Goal: Find specific page/section: Find specific page/section

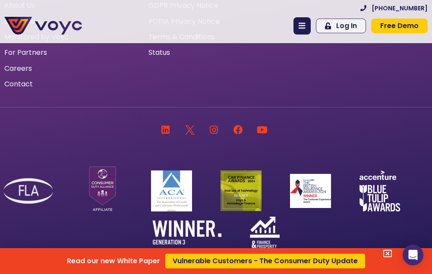
click at [392, 254] on icon at bounding box center [387, 254] width 9 height 9
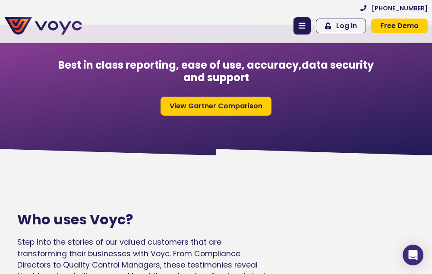
scroll to position [907, 0]
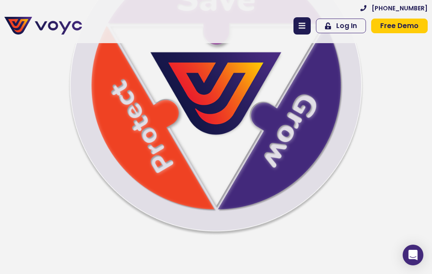
click at [305, 22] on span at bounding box center [302, 26] width 6 height 8
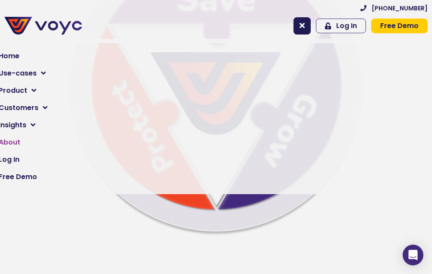
click at [29, 141] on link "About" at bounding box center [208, 142] width 432 height 17
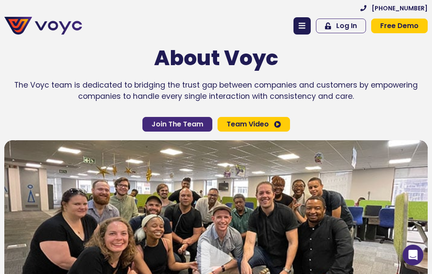
click at [169, 121] on span "Join The Team" at bounding box center [178, 124] width 52 height 7
click at [173, 123] on span "Join The Team" at bounding box center [178, 124] width 52 height 7
